Goal: Consume media (video, audio)

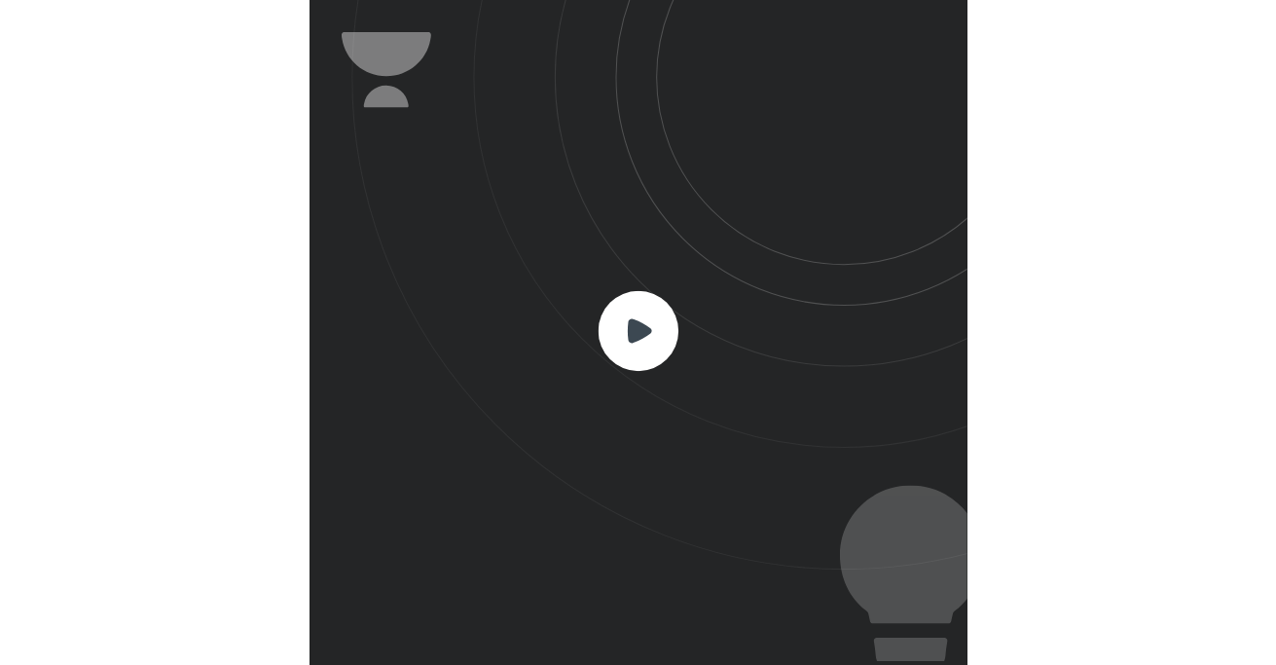
scroll to position [645, 639]
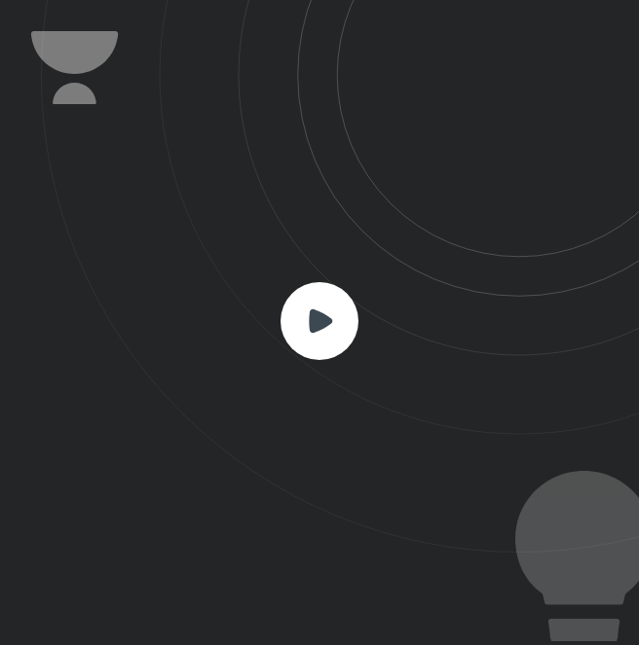
click at [336, 315] on rect at bounding box center [319, 321] width 78 height 78
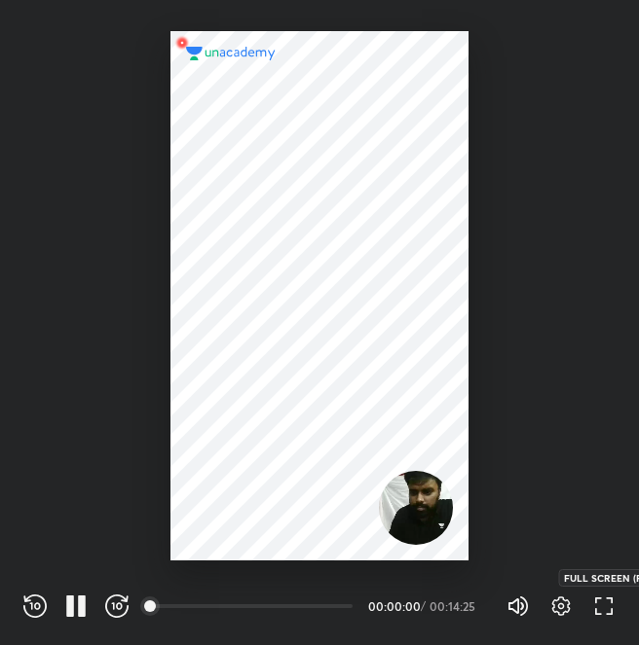
drag, startPoint x: 596, startPoint y: 598, endPoint x: 613, endPoint y: 606, distance: 19.2
click at [613, 606] on icon "button" at bounding box center [603, 606] width 23 height 23
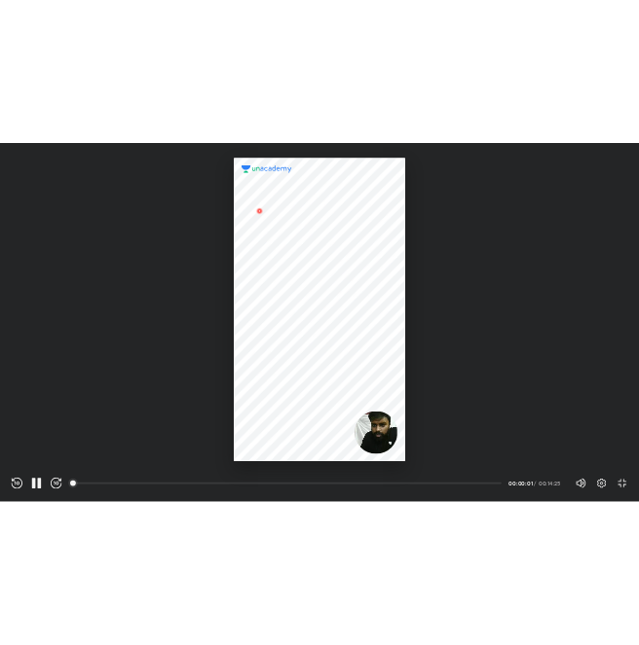
scroll to position [748, 1330]
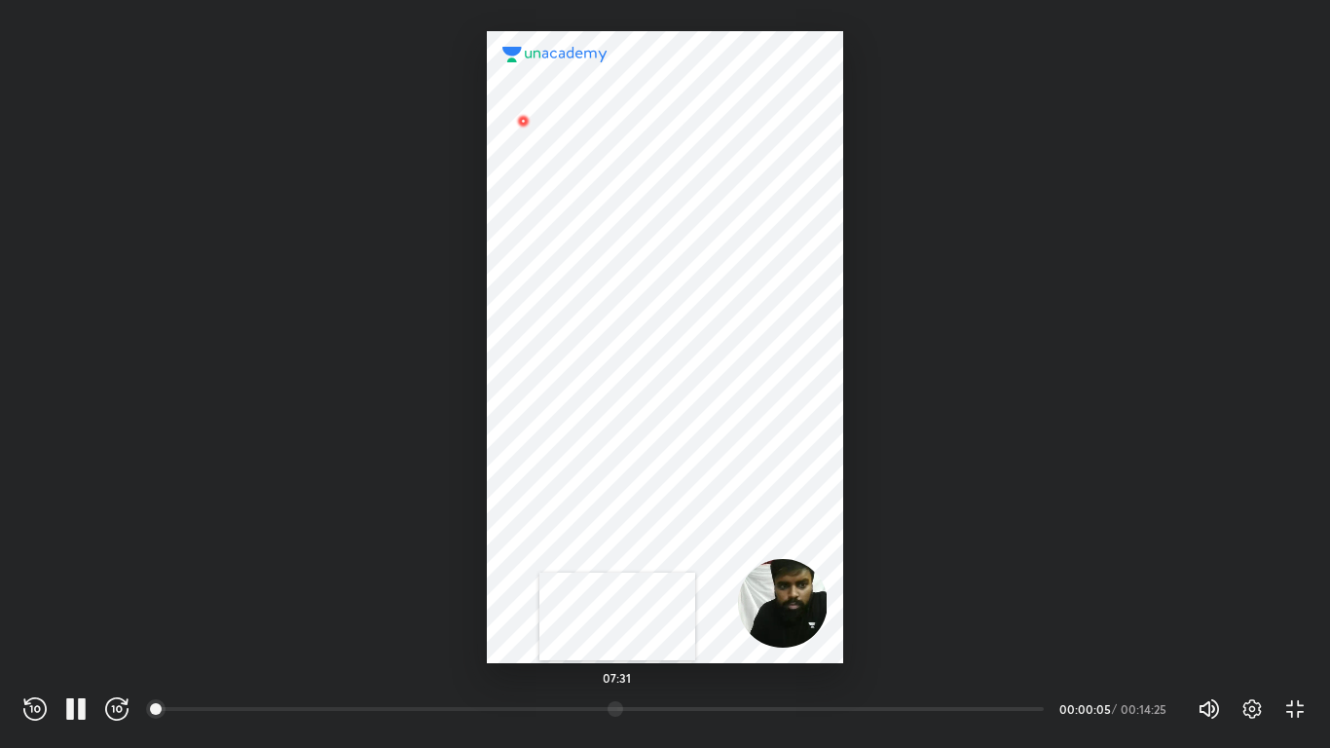
click at [617, 644] on div at bounding box center [615, 709] width 16 height 16
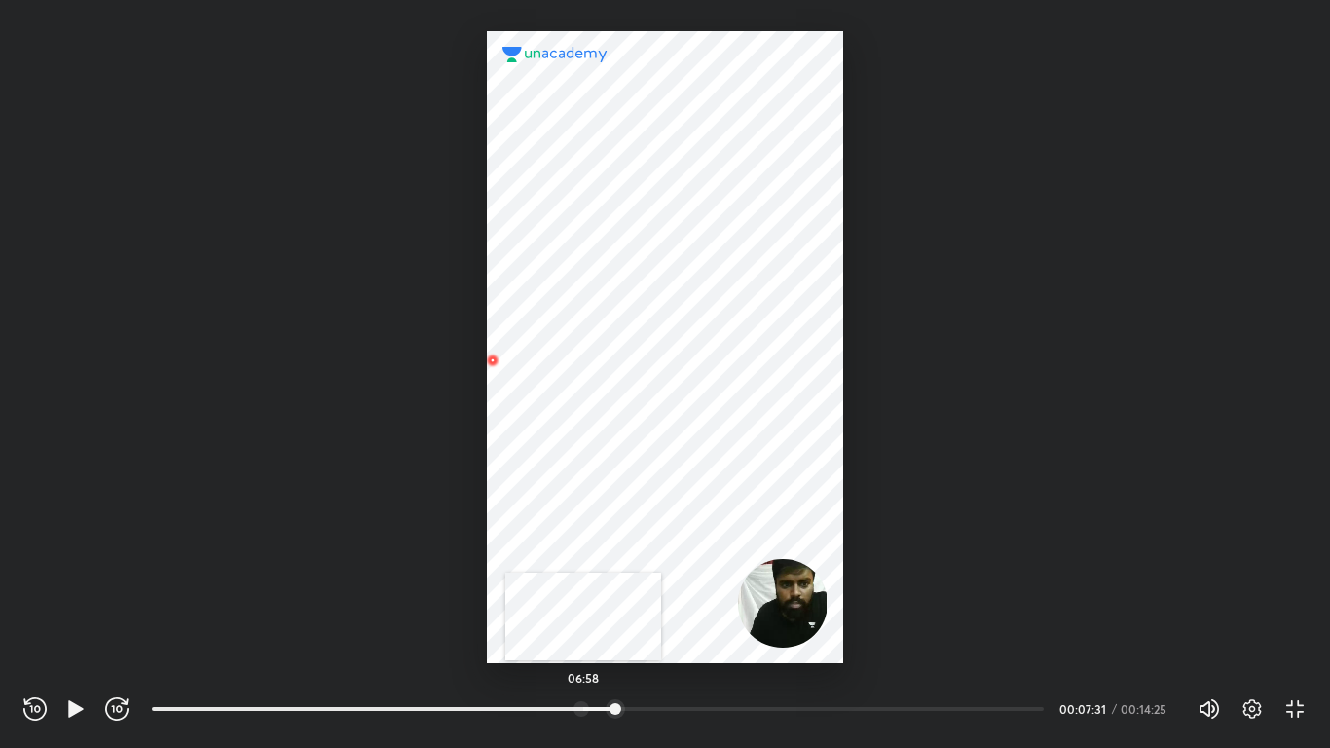
click at [583, 644] on div at bounding box center [581, 709] width 16 height 16
click at [567, 644] on div at bounding box center [565, 709] width 16 height 16
click at [85, 644] on icon "button" at bounding box center [75, 708] width 23 height 23
click at [22, 644] on div "REWIND (J) PAUSE (K) FORWARD (L) 01:21 00:06:43 / 00:14:25 Volume (M) 100% Sett…" at bounding box center [665, 705] width 1330 height 85
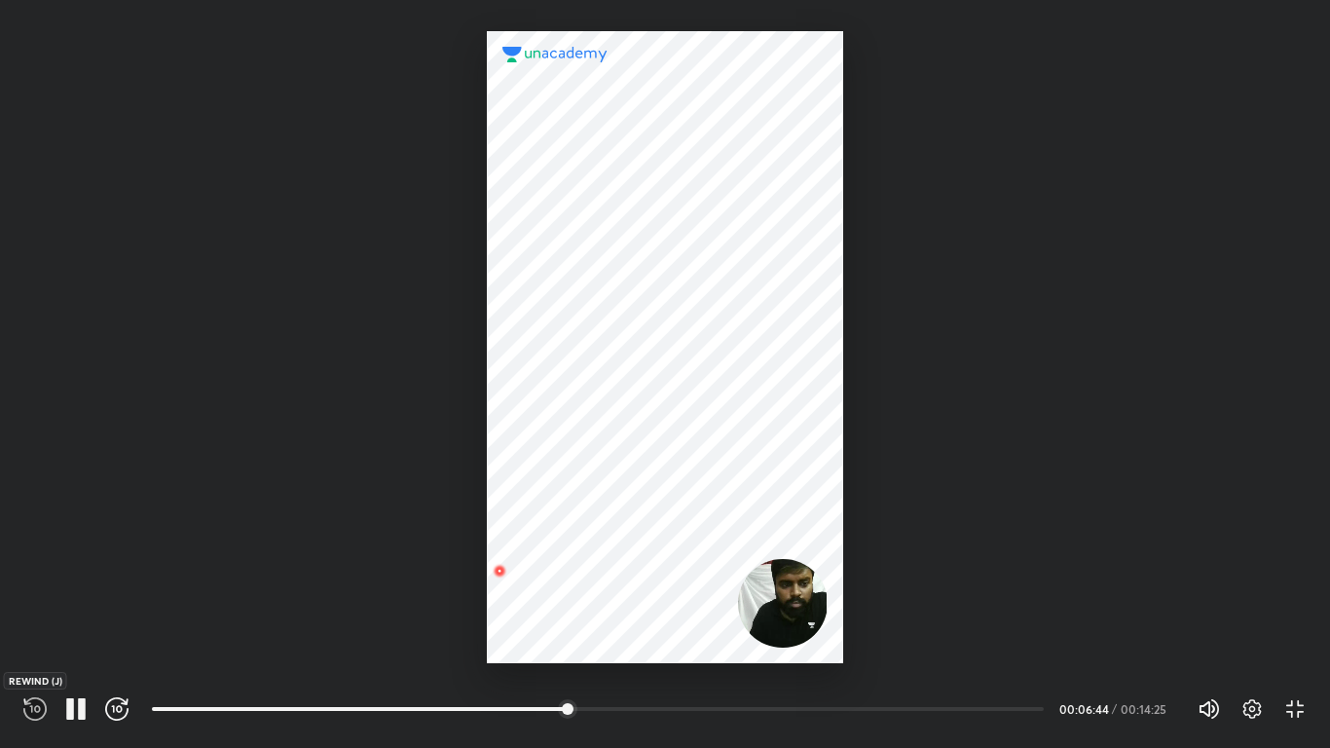
click at [35, 644] on icon "button" at bounding box center [37, 708] width 6 height 7
click at [37, 644] on icon "button" at bounding box center [34, 708] width 23 height 23
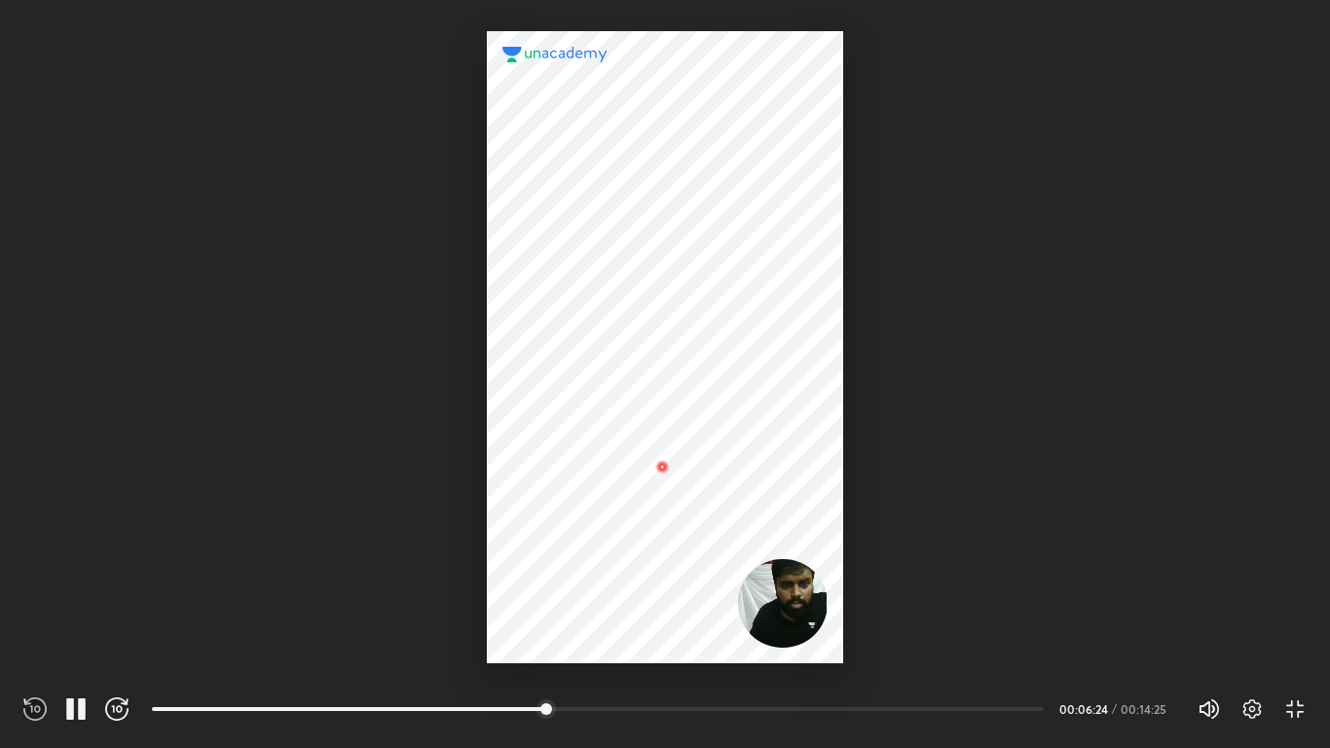
click at [37, 644] on icon "button" at bounding box center [34, 708] width 23 height 23
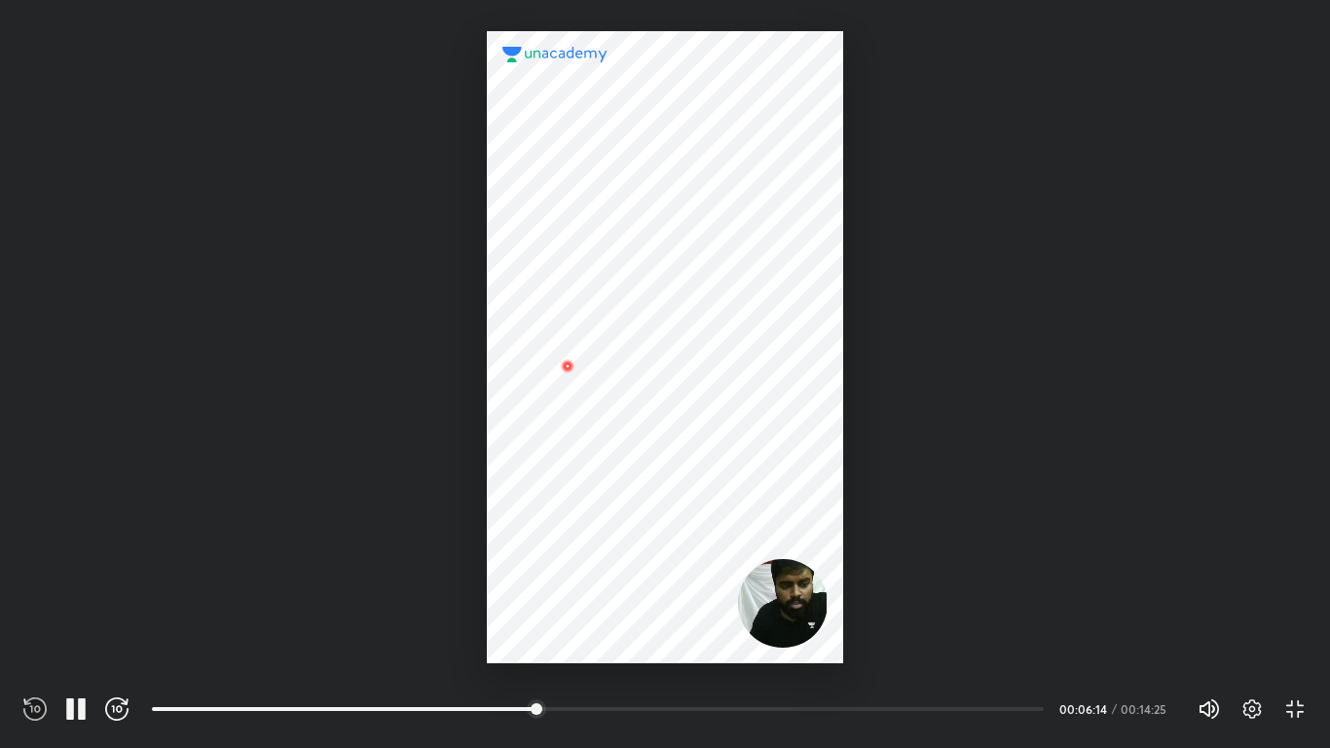
click at [37, 644] on icon "button" at bounding box center [34, 708] width 23 height 23
click at [77, 644] on icon "button" at bounding box center [75, 708] width 23 height 23
click at [638, 644] on icon "button" at bounding box center [1294, 708] width 23 height 23
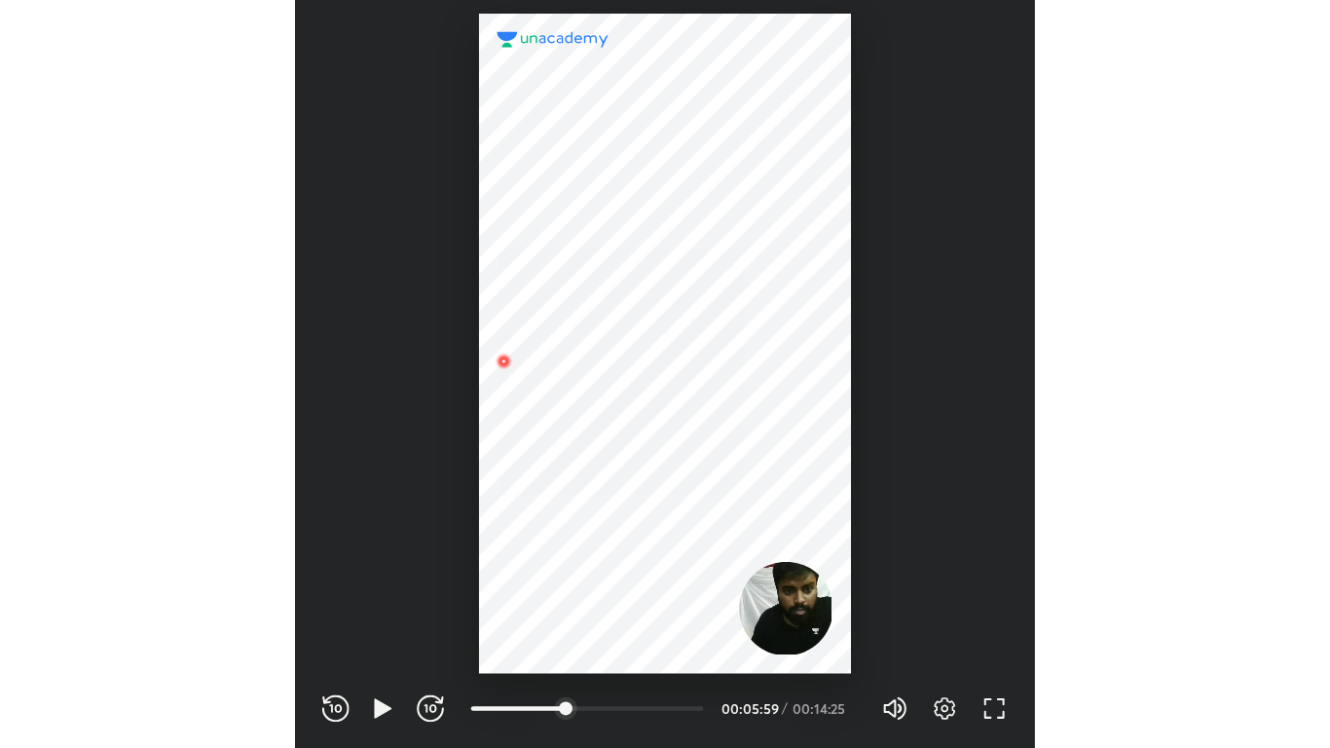
scroll to position [645, 639]
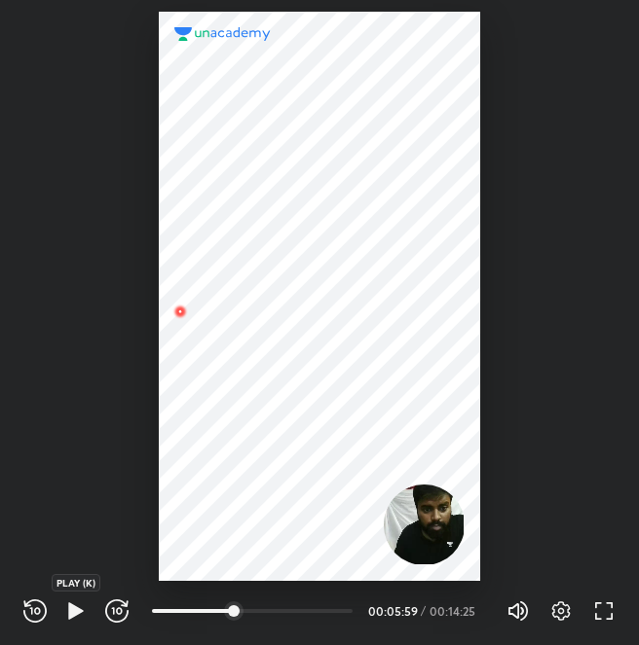
click at [80, 612] on icon "button" at bounding box center [75, 611] width 15 height 17
click at [226, 605] on div at bounding box center [224, 612] width 16 height 16
click at [607, 618] on icon "button" at bounding box center [603, 611] width 23 height 23
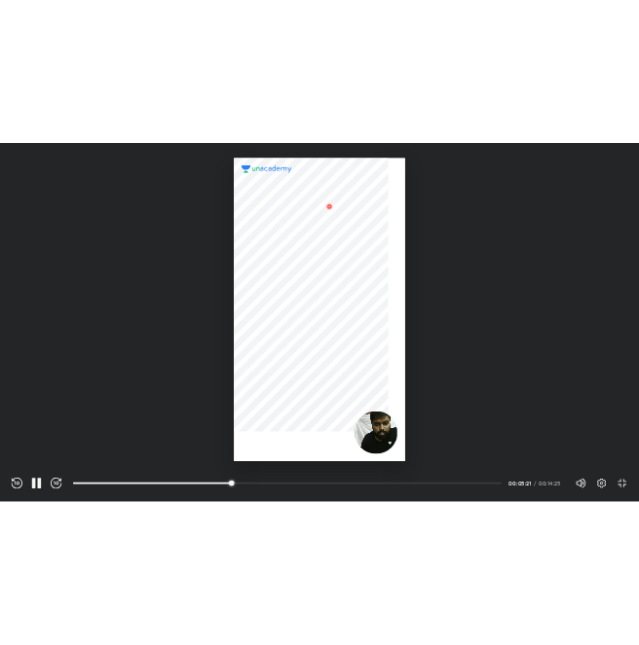
scroll to position [748, 1330]
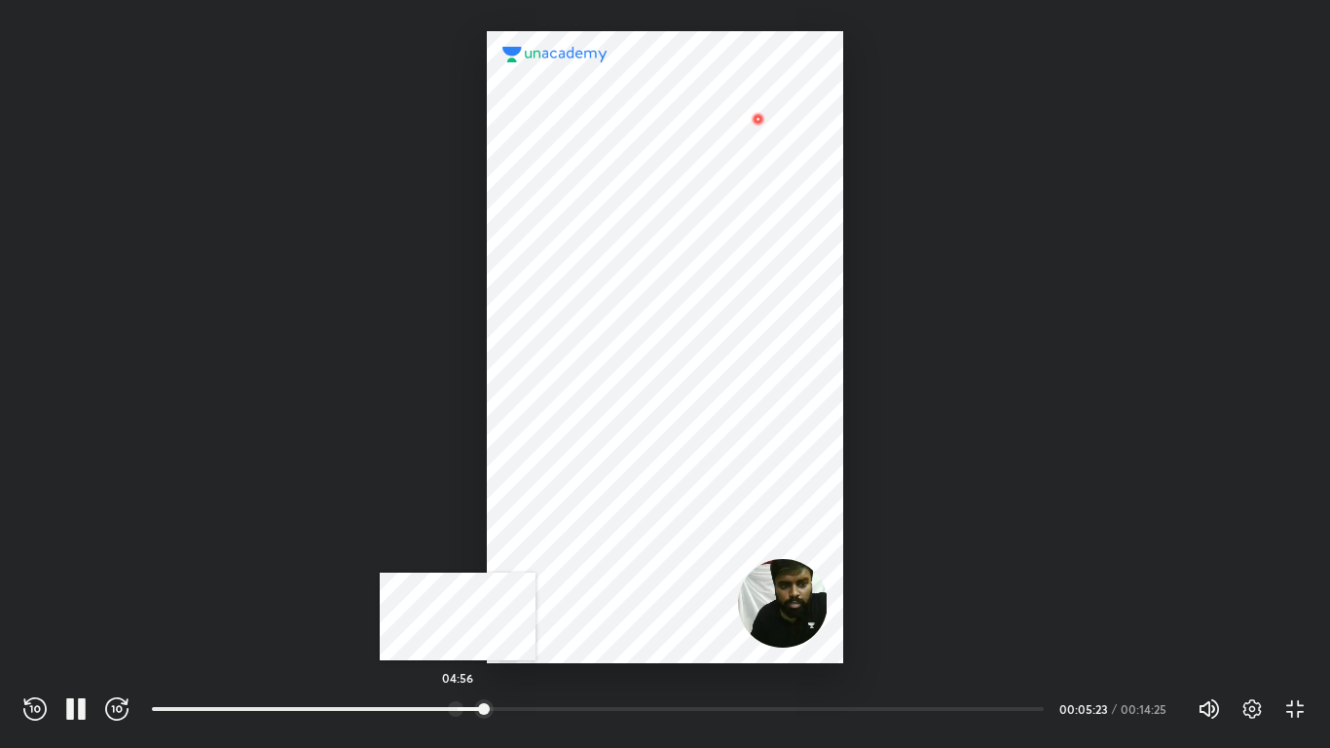
click at [459, 644] on div at bounding box center [456, 709] width 16 height 16
click at [491, 644] on div at bounding box center [489, 709] width 16 height 16
click at [500, 644] on div at bounding box center [499, 709] width 16 height 16
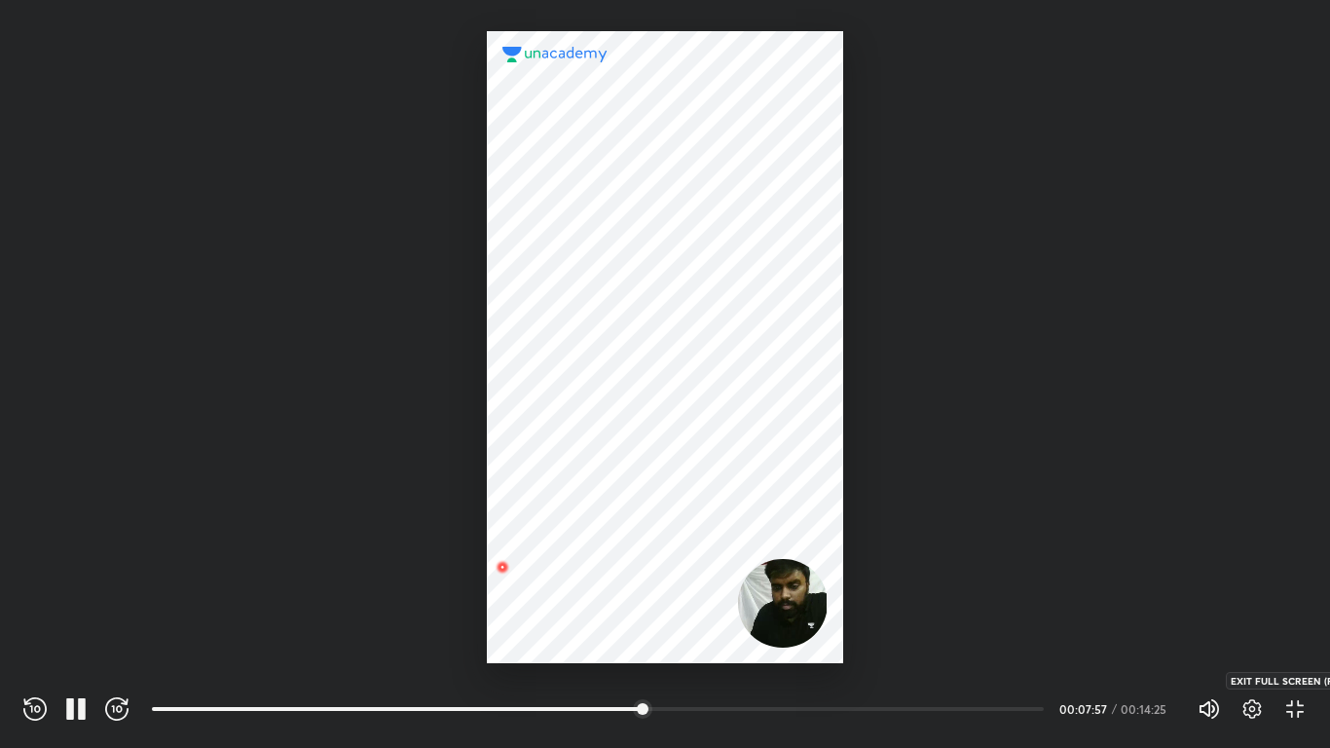
click at [638, 644] on icon "button" at bounding box center [1294, 708] width 23 height 23
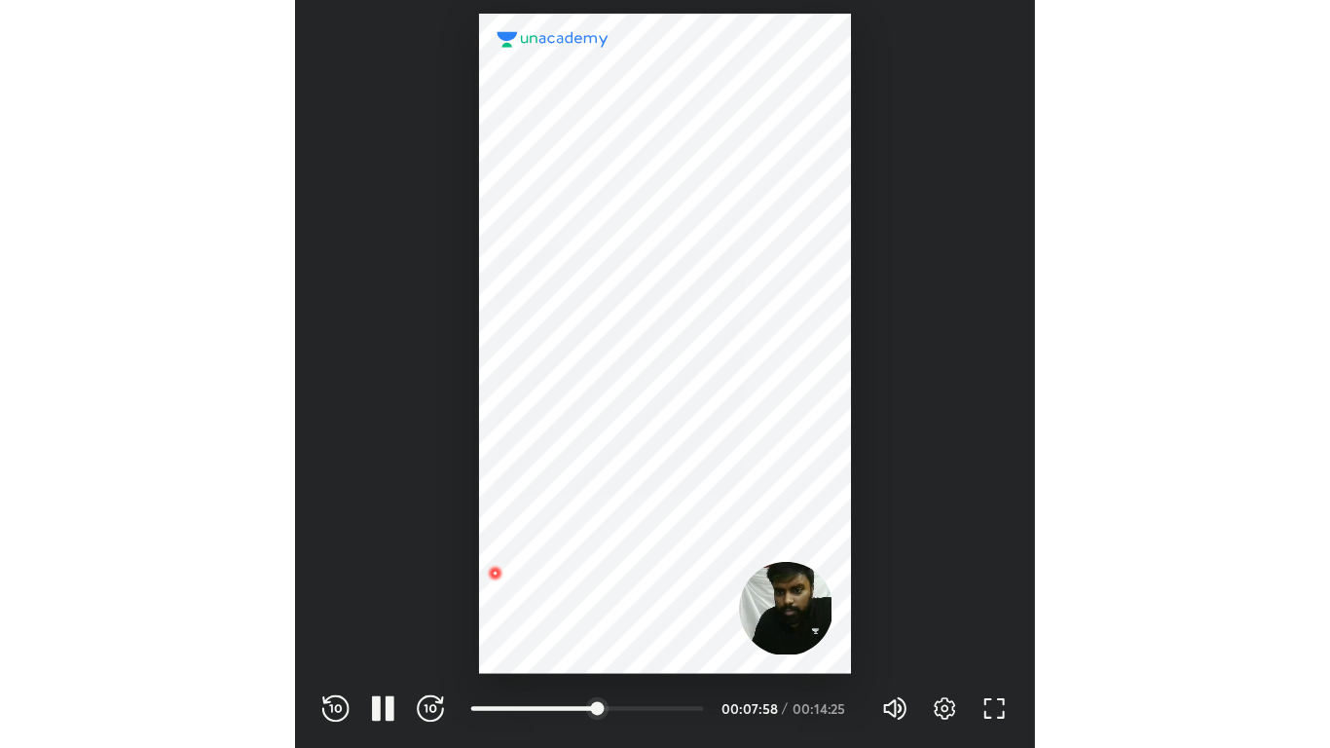
scroll to position [645, 639]
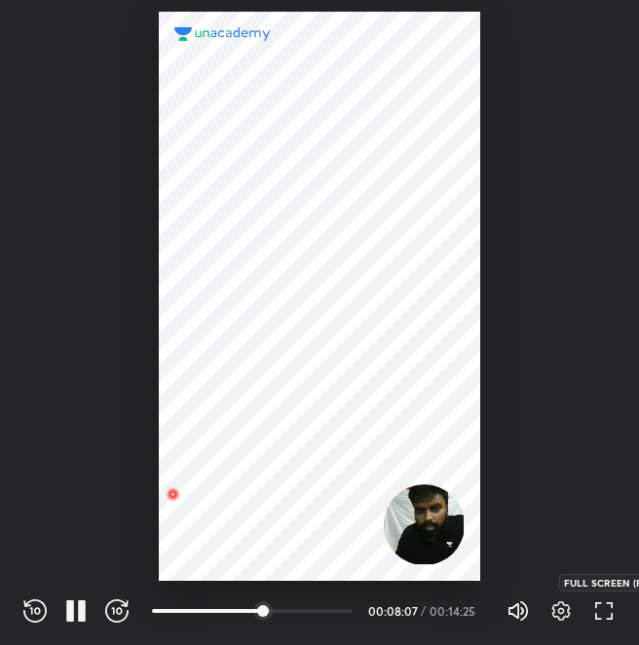
click at [607, 619] on icon "button" at bounding box center [609, 615] width 7 height 7
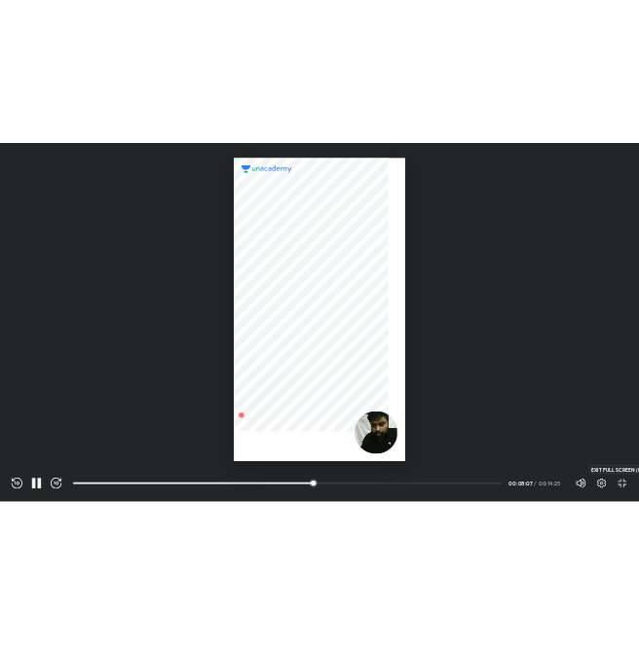
scroll to position [748, 1330]
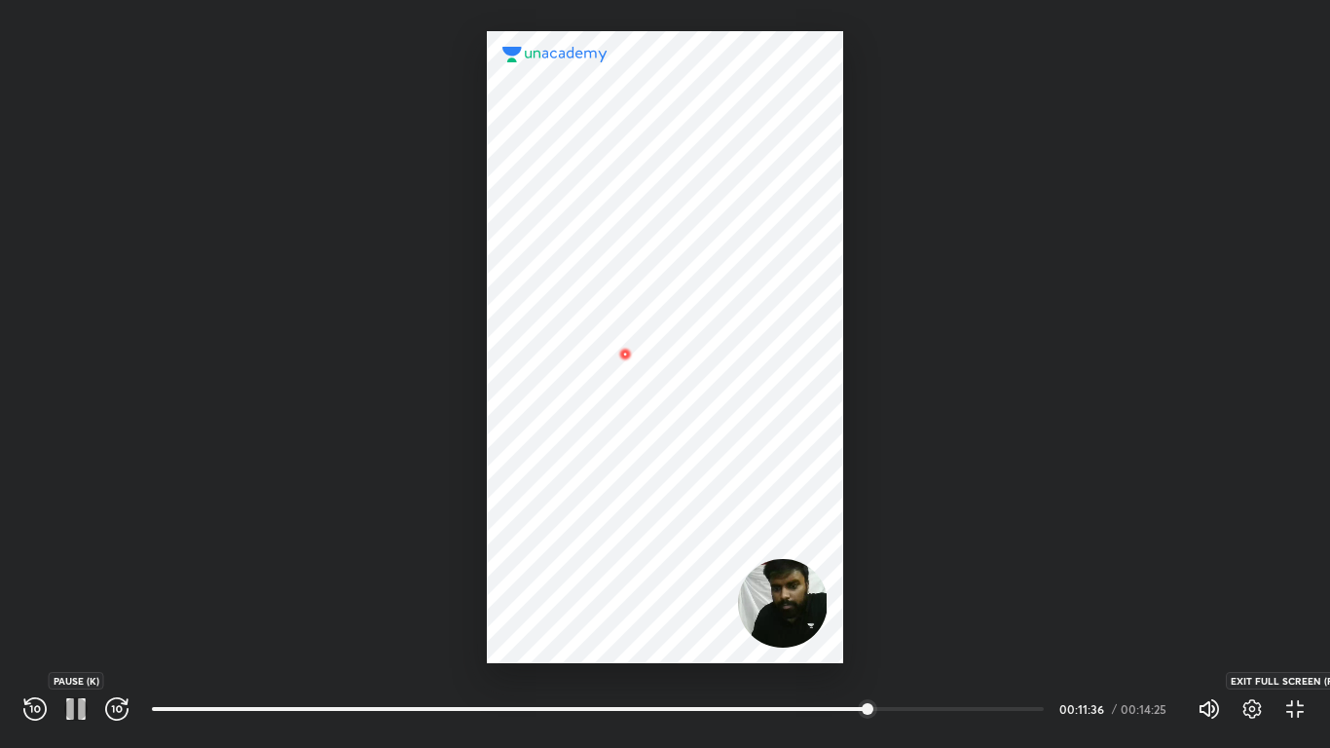
click at [77, 644] on icon "button" at bounding box center [75, 708] width 23 height 23
click at [62, 644] on div "REWIND (J) PAUSE (K) FORWARD (L)" at bounding box center [75, 708] width 105 height 23
click at [71, 644] on icon "button" at bounding box center [75, 708] width 23 height 23
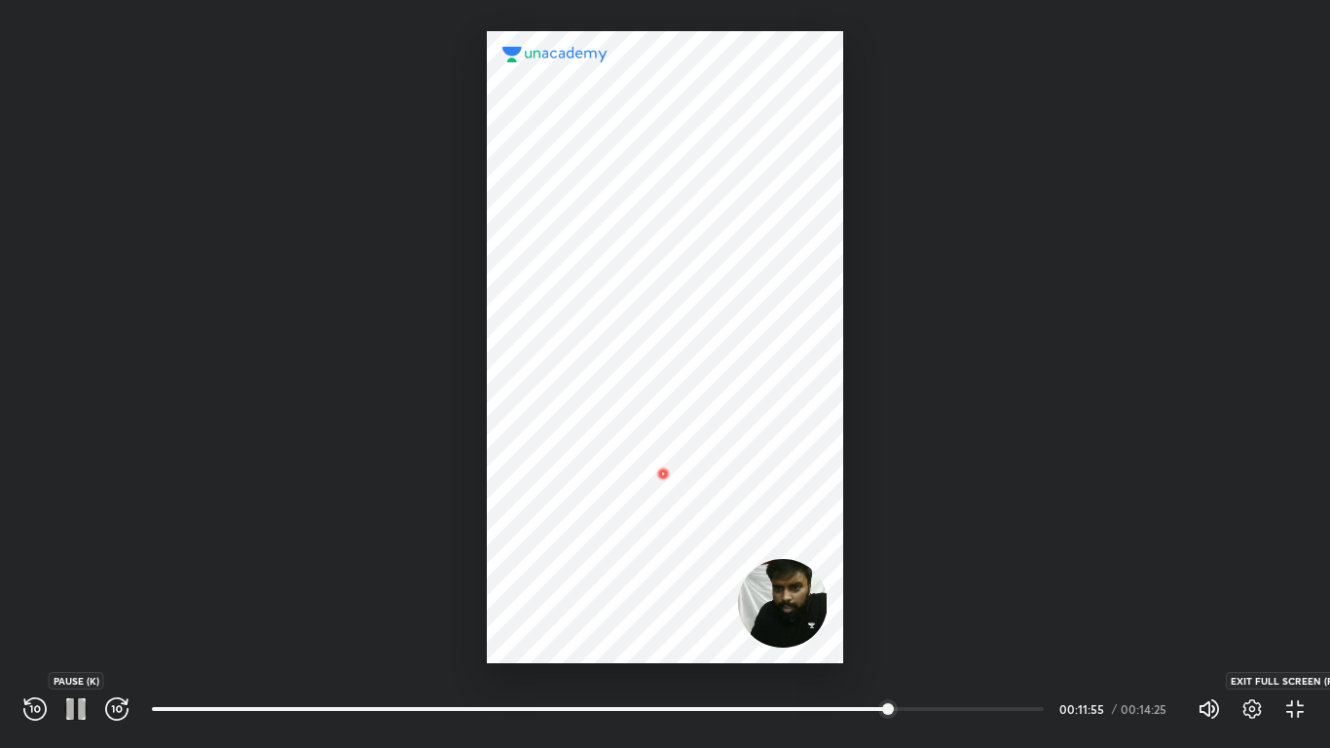
click at [66, 644] on icon "button" at bounding box center [75, 708] width 23 height 23
click at [76, 644] on icon "button" at bounding box center [75, 708] width 23 height 23
click at [77, 644] on icon "button" at bounding box center [75, 708] width 23 height 23
drag, startPoint x: 792, startPoint y: 618, endPoint x: 791, endPoint y: 593, distance: 25.3
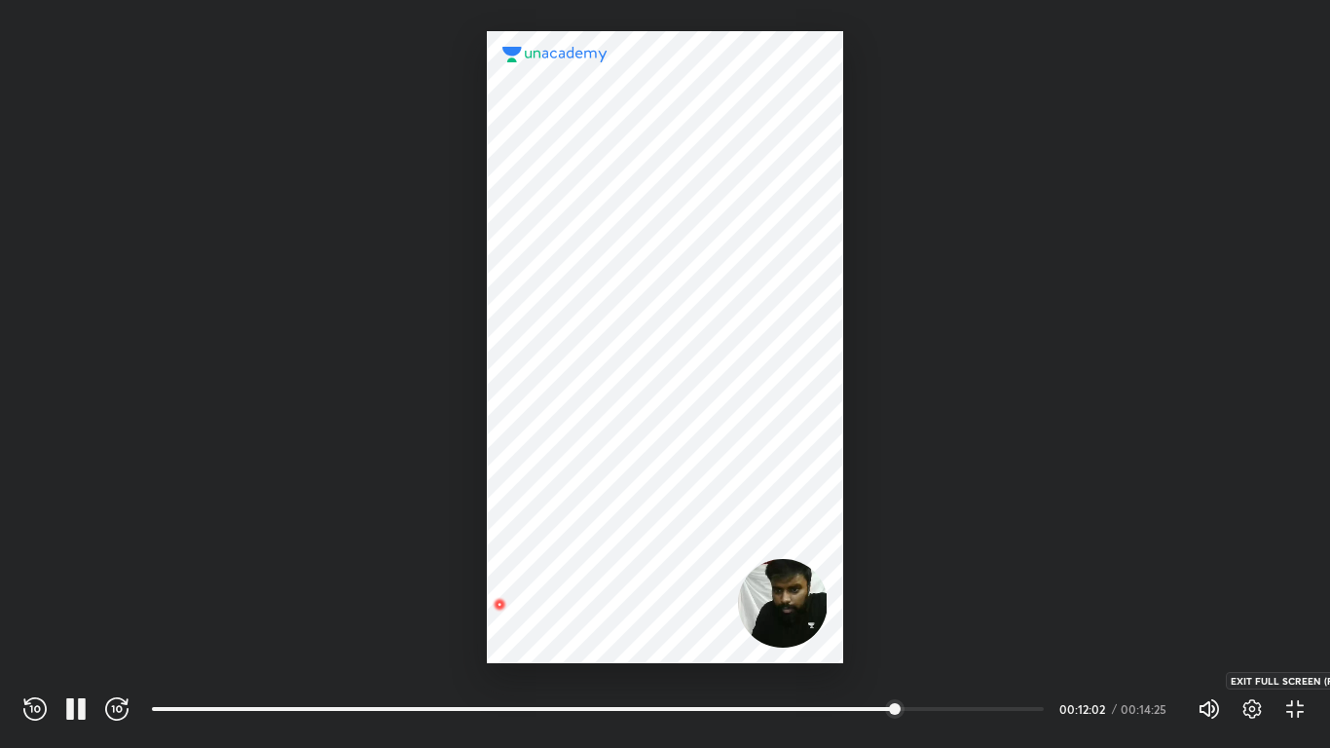
click at [638, 593] on div at bounding box center [664, 347] width 355 height 632
click at [638, 470] on div at bounding box center [665, 331] width 1330 height 663
click at [104, 644] on div "REWIND (J) PAUSE (K) FORWARD (L)" at bounding box center [75, 708] width 105 height 23
click at [110, 644] on icon "button" at bounding box center [116, 708] width 23 height 23
click at [112, 644] on icon "button" at bounding box center [116, 708] width 23 height 23
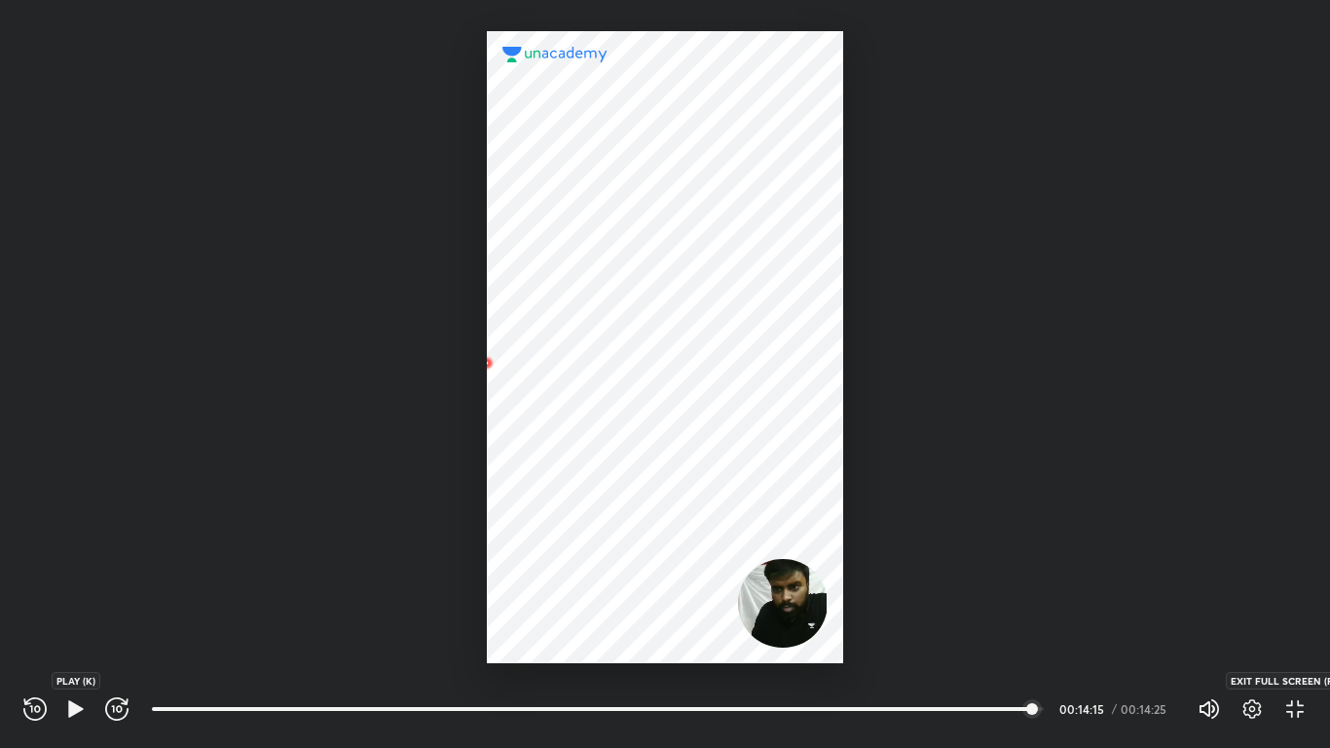
click at [72, 644] on icon "button" at bounding box center [75, 708] width 15 height 17
click at [82, 644] on div "REWIND (J) PAUSE (K) FORWARD (L) 00:38 00:14:24 / 00:14:25 Volume (M) 100% Sett…" at bounding box center [664, 708] width 1283 height 29
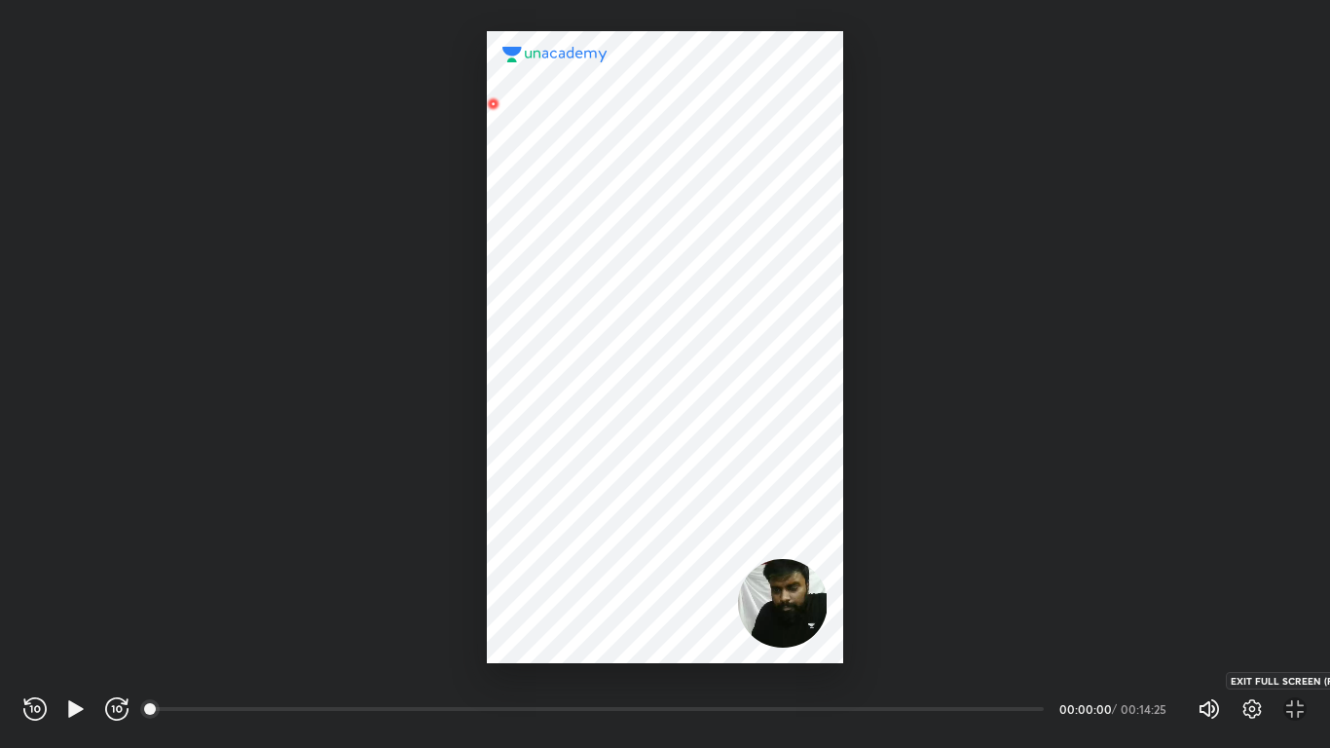
click at [638, 644] on icon "button" at bounding box center [1294, 708] width 23 height 23
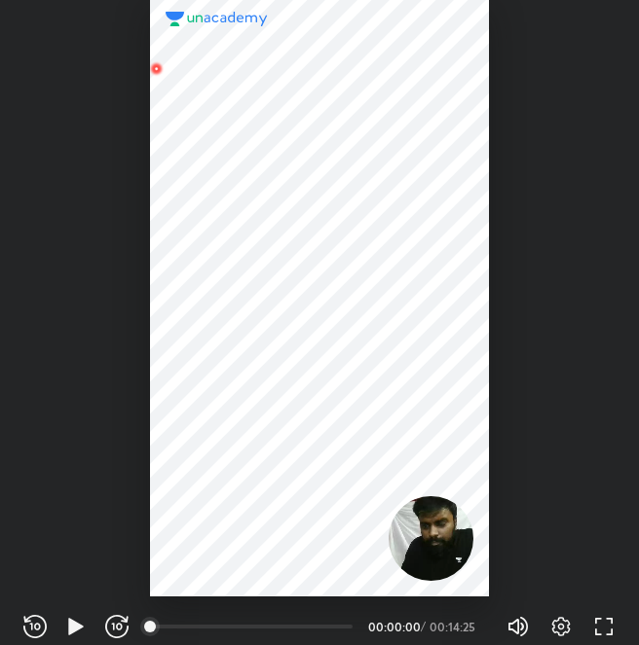
scroll to position [645, 639]
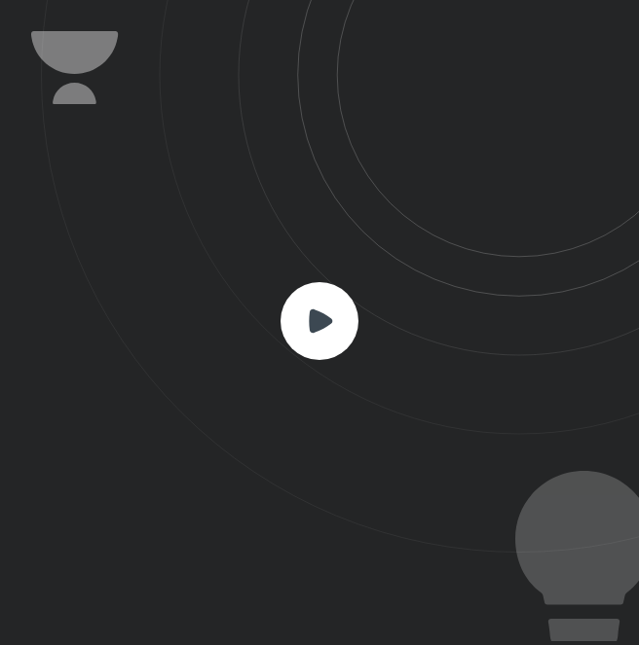
scroll to position [645, 639]
